Goal: Check status

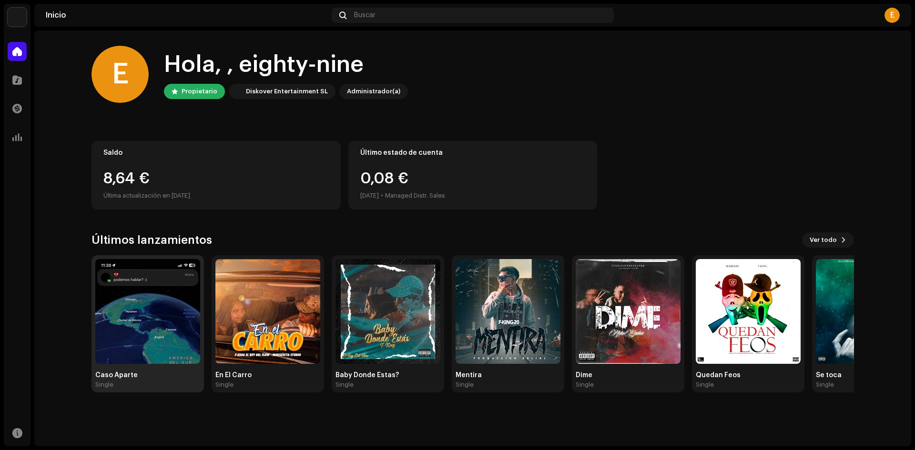
click at [143, 284] on img at bounding box center [147, 311] width 105 height 105
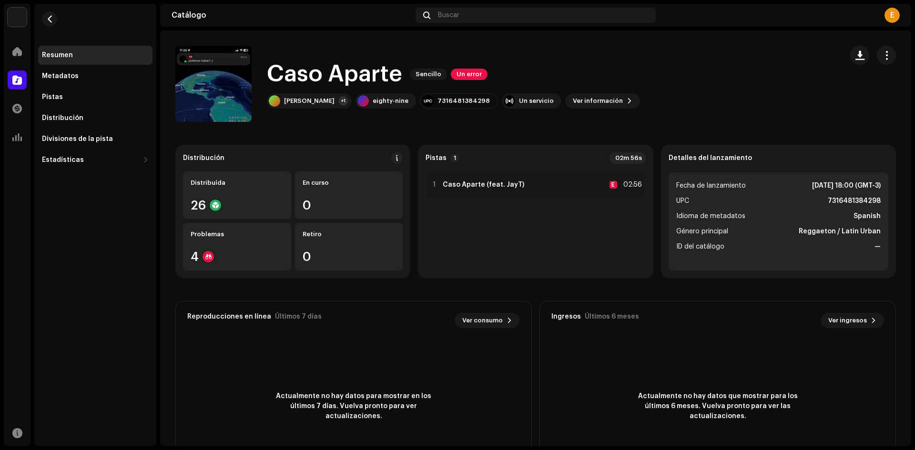
click at [846, 201] on strong "7316481384298" at bounding box center [854, 200] width 53 height 11
copy strong "7316481384298"
click at [677, 234] on span "Género principal" at bounding box center [702, 231] width 52 height 11
click at [573, 100] on span "Ver información" at bounding box center [598, 101] width 50 height 19
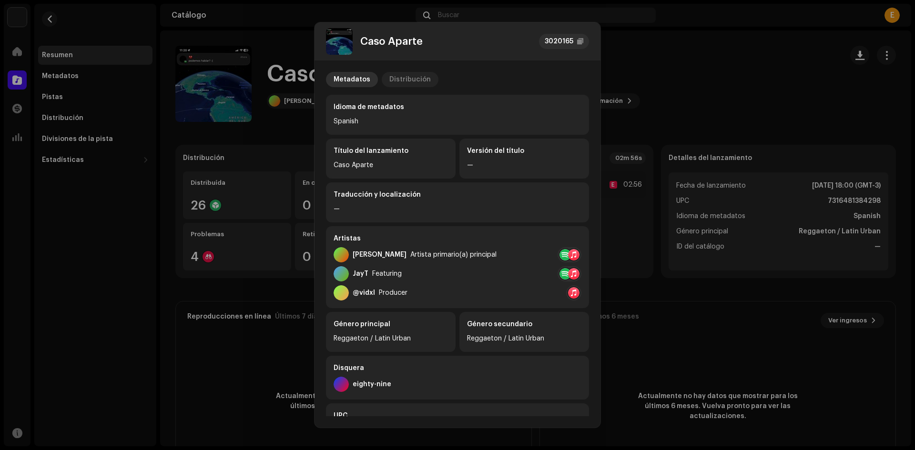
click at [411, 82] on div "Distribución" at bounding box center [409, 79] width 41 height 15
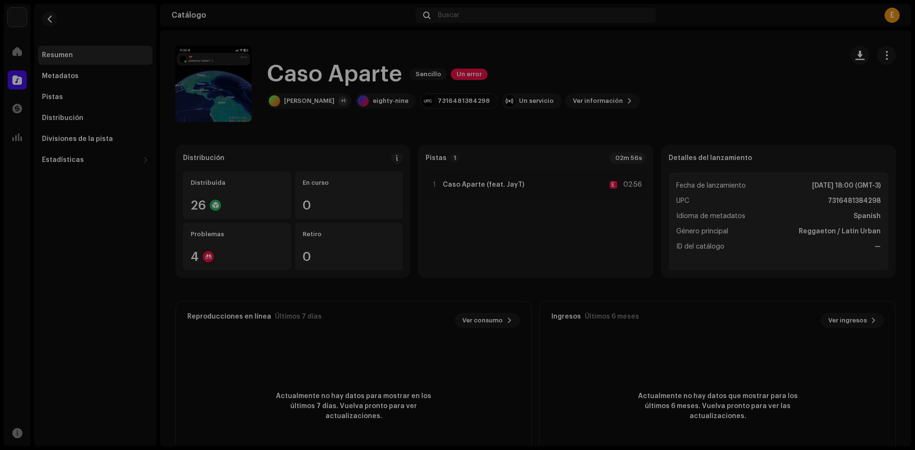
click at [283, 75] on div "Caso Aparte 3020165 Metadatos Distribución Fecha de lanzamiento [DATE] 18:00 (G…" at bounding box center [457, 225] width 915 height 450
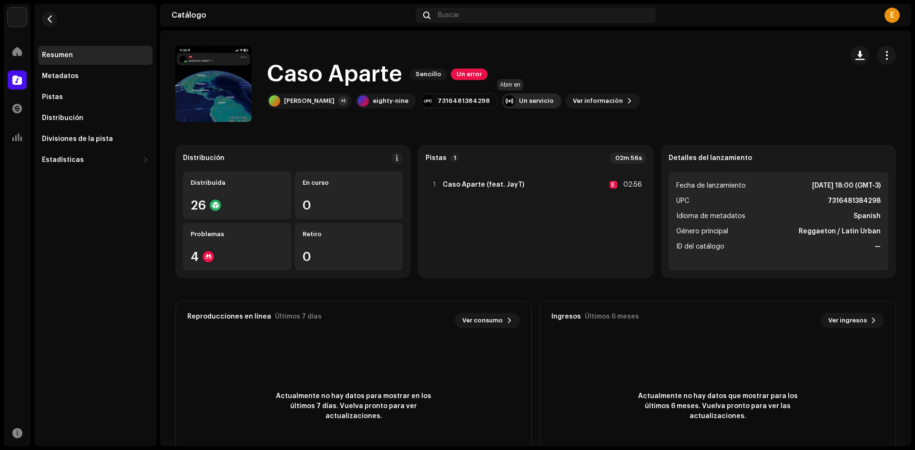
click at [502, 104] on div "Un servicio" at bounding box center [532, 100] width 60 height 15
click at [452, 128] on catalog-releases-details-overview "Caso Aparte Sencillo Un error Caso Aparte Sencillo Un error [PERSON_NAME] +1 ei…" at bounding box center [535, 269] width 751 height 477
click at [502, 106] on div "Un servicio" at bounding box center [532, 100] width 60 height 15
click at [528, 129] on div "Apple" at bounding box center [509, 124] width 39 height 15
click at [706, 76] on div "Caso Aparte Sencillo Un error [PERSON_NAME] +1 eighty-nine 7316481384298 Un ser…" at bounding box center [505, 84] width 660 height 76
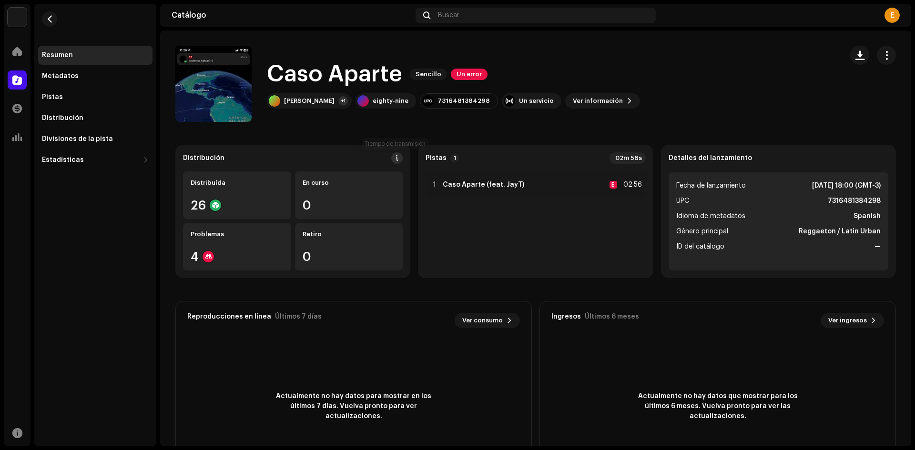
click at [394, 155] on span at bounding box center [397, 158] width 7 height 8
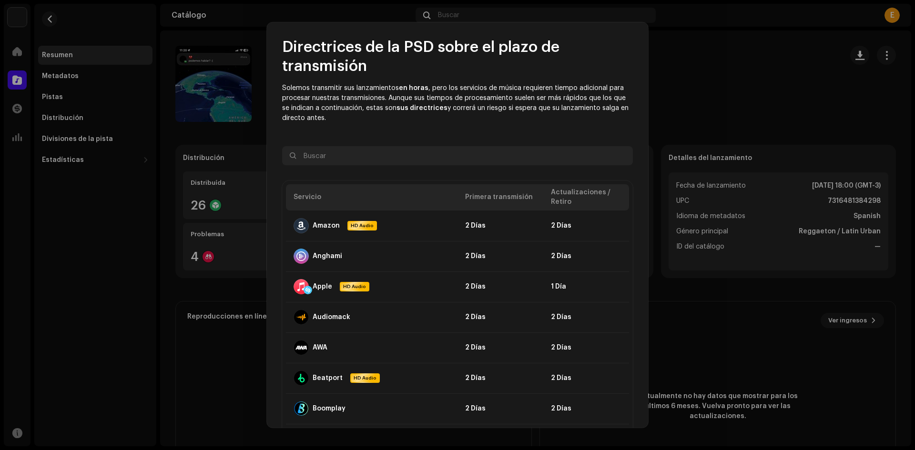
drag, startPoint x: 393, startPoint y: 155, endPoint x: 377, endPoint y: 49, distance: 106.9
click at [377, 49] on h2 "Directrices de la PSD sobre el plazo de transmisión" at bounding box center [457, 57] width 351 height 38
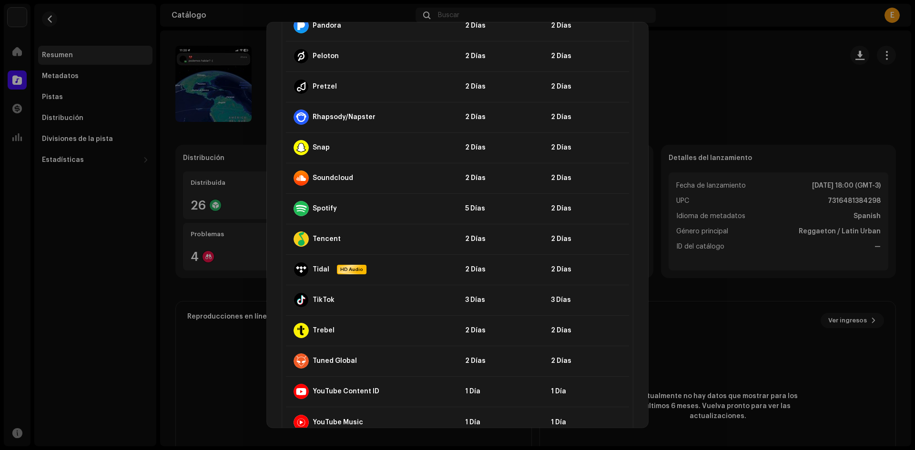
scroll to position [854, 0]
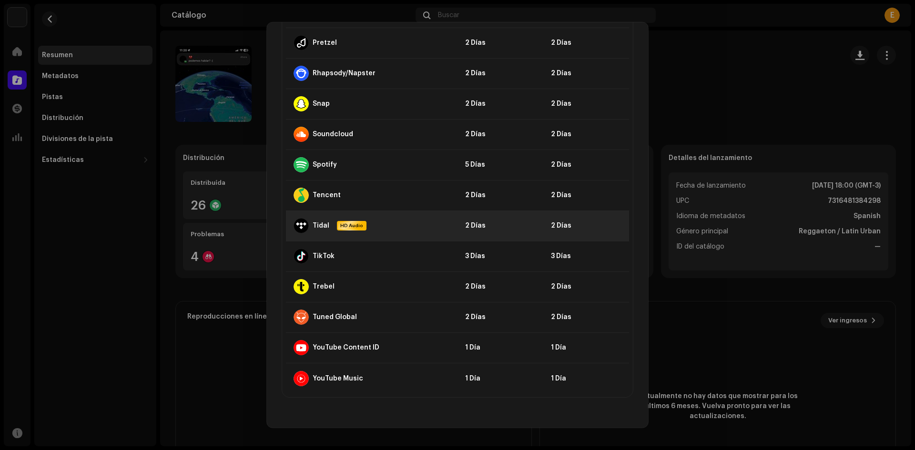
click at [387, 224] on div "Tidal HD Audio" at bounding box center [372, 225] width 156 height 15
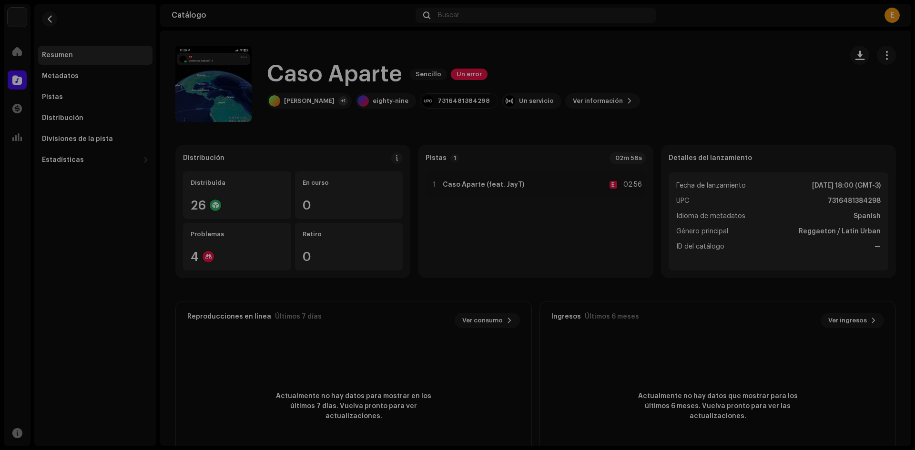
click at [234, 315] on div "Directrices de la PSD sobre el plazo de transmisión Solemos transmitir sus lanz…" at bounding box center [457, 225] width 915 height 450
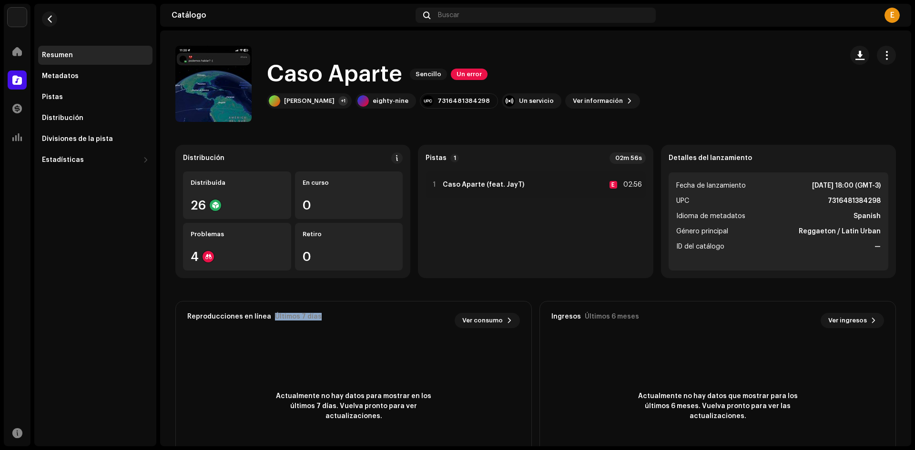
drag, startPoint x: 326, startPoint y: 312, endPoint x: 270, endPoint y: 318, distance: 56.1
click at [270, 318] on div "Reproducciones en línea Últimos 7 días Ver consumo 0" at bounding box center [354, 321] width 356 height 38
click at [302, 318] on div "Últimos 7 días" at bounding box center [298, 317] width 47 height 8
click at [46, 16] on span "button" at bounding box center [49, 19] width 7 height 8
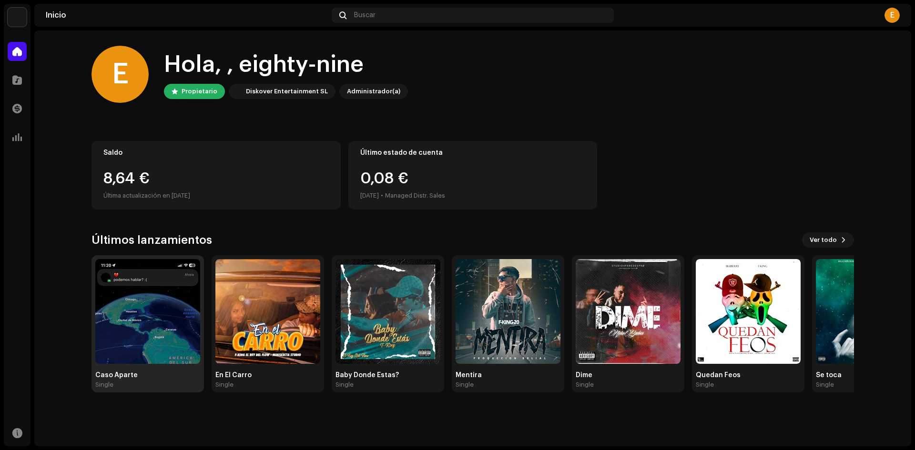
click at [149, 312] on img at bounding box center [147, 311] width 105 height 105
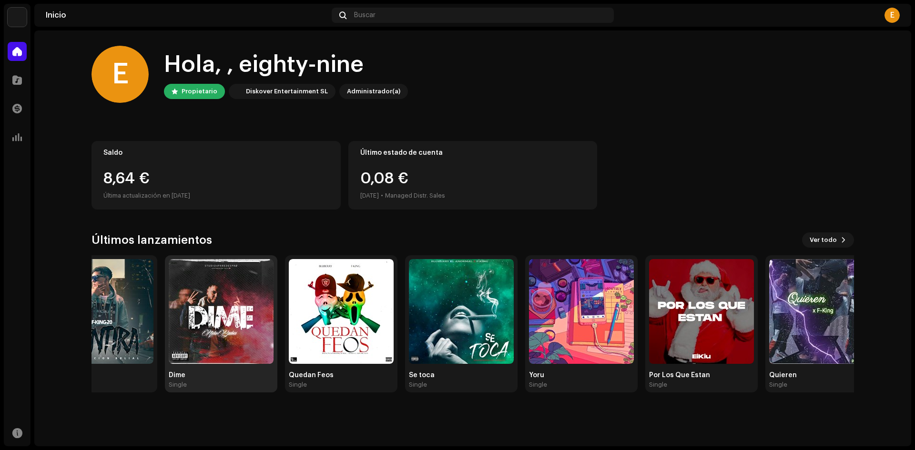
drag, startPoint x: 625, startPoint y: 328, endPoint x: 191, endPoint y: 314, distance: 434.4
click at [193, 315] on img at bounding box center [221, 311] width 105 height 105
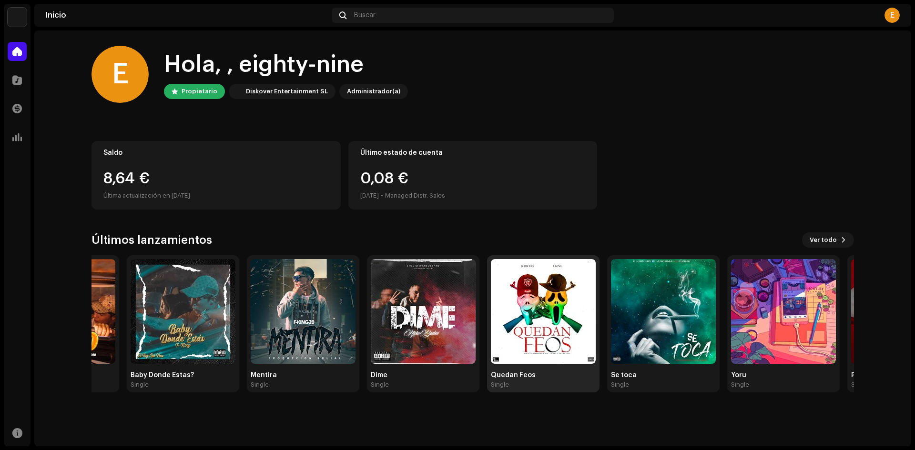
drag, startPoint x: 642, startPoint y: 339, endPoint x: 576, endPoint y: 333, distance: 66.1
click at [915, 336] on div "eighty-nine Inicio Catálogo Transacciones Estadísticas Recursos Inicio Buscar E…" at bounding box center [457, 225] width 915 height 450
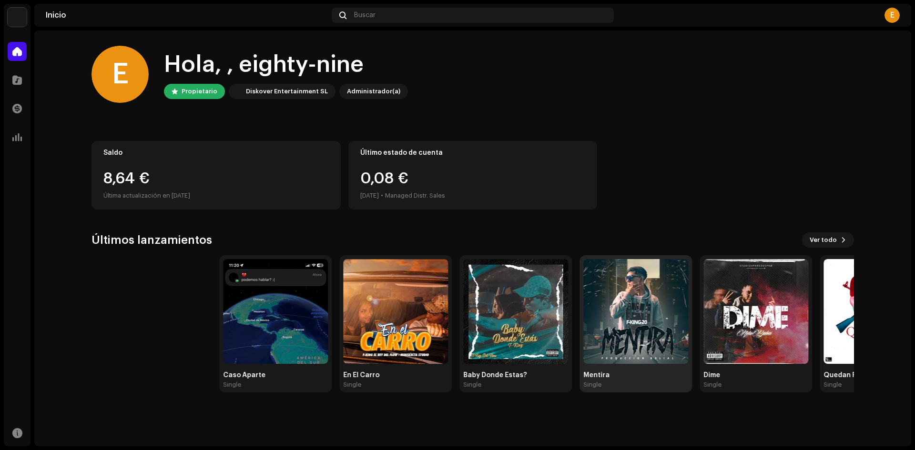
drag, startPoint x: 377, startPoint y: 334, endPoint x: 579, endPoint y: 343, distance: 201.8
click at [682, 337] on img at bounding box center [635, 311] width 105 height 105
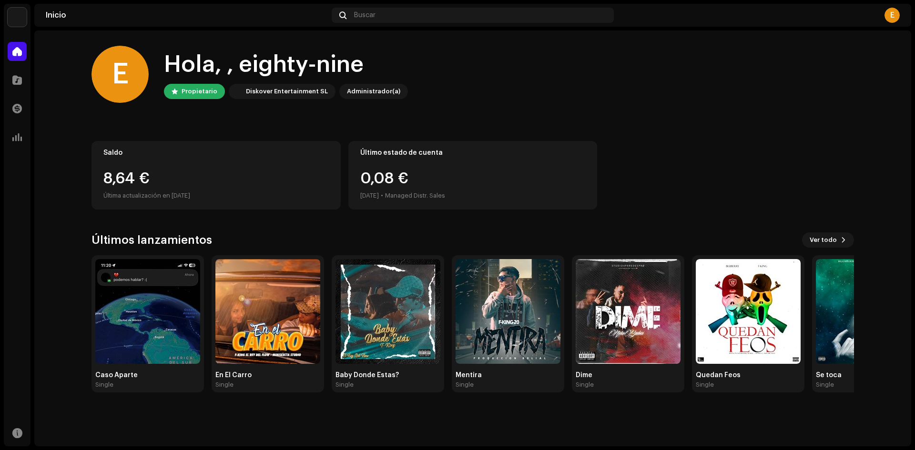
click at [71, 204] on home-home "E Hola, , eighty-nine Propietario Diskover Entertainment SL Administrador(a) Sa…" at bounding box center [472, 219] width 877 height 377
click at [251, 20] on div "Inicio Buscar E" at bounding box center [472, 15] width 877 height 23
